Goal: Information Seeking & Learning: Learn about a topic

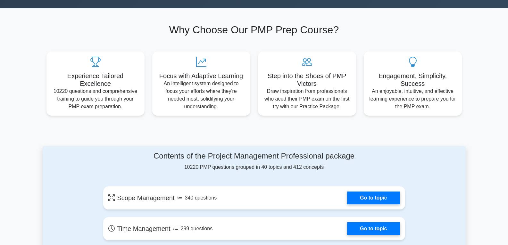
scroll to position [192, 0]
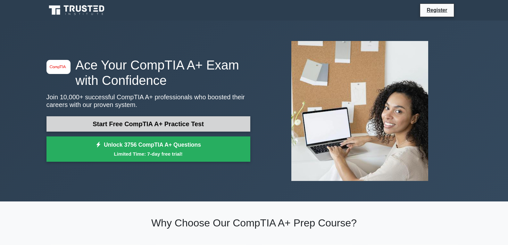
click at [139, 126] on link "Start Free CompTIA A+ Practice Test" at bounding box center [148, 123] width 204 height 15
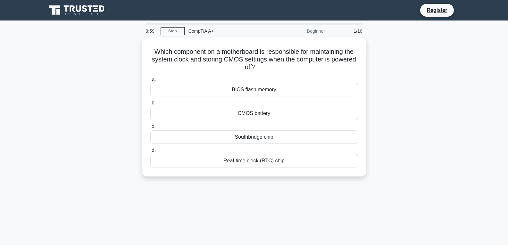
click at [419, 156] on div "Which component on a motherboard is responsible for maintaining the system cloc…" at bounding box center [254, 110] width 423 height 147
